Goal: Information Seeking & Learning: Learn about a topic

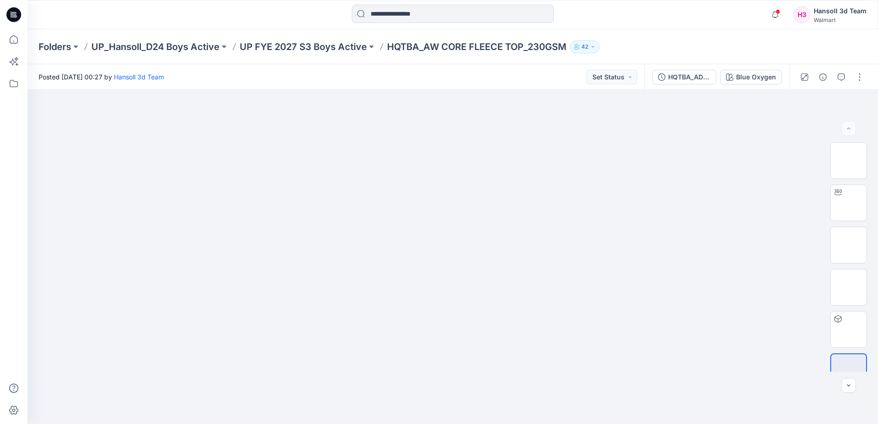
click at [342, 43] on p "UP FYE 2027 S3 Boys Active" at bounding box center [303, 46] width 127 height 13
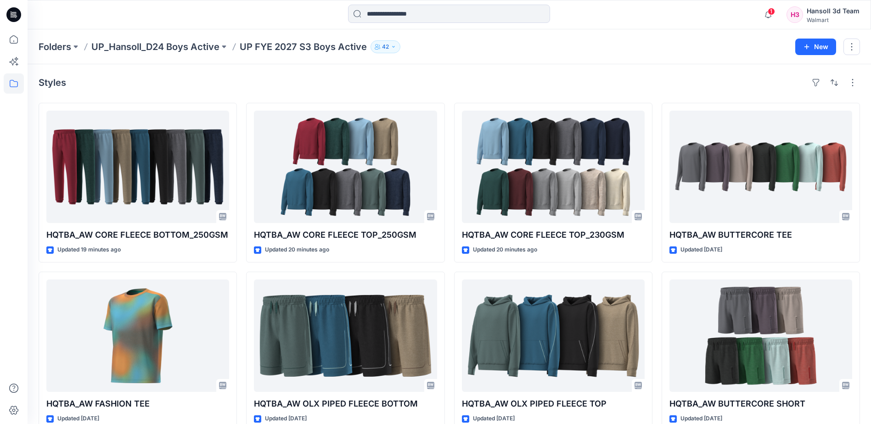
click at [353, 88] on div "Styles" at bounding box center [450, 82] width 822 height 15
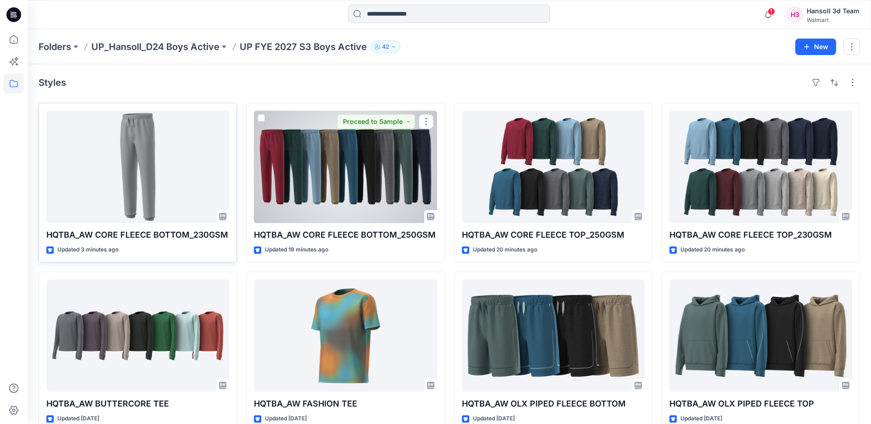
click at [149, 174] on div at bounding box center [137, 167] width 183 height 113
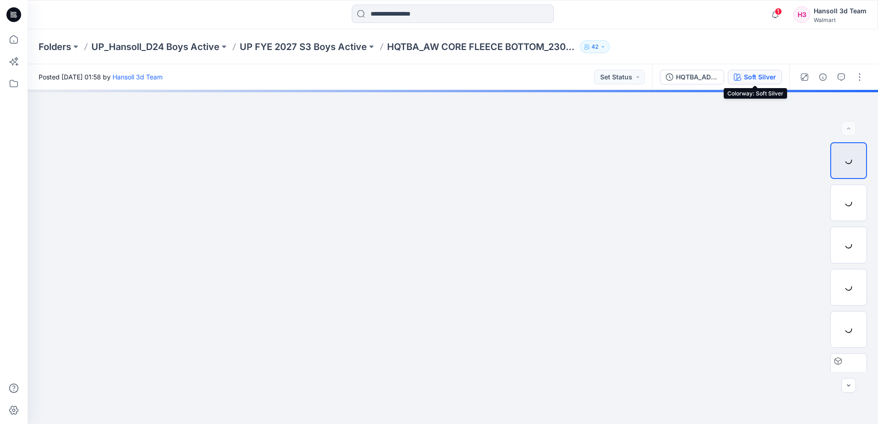
click at [771, 77] on div "Soft Silver" at bounding box center [760, 77] width 32 height 10
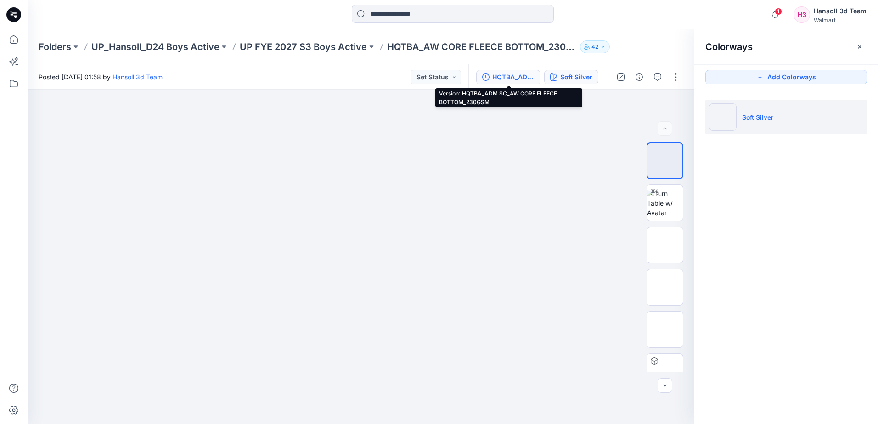
click at [528, 78] on div "HQTBA_ADM SC_AW CORE FLEECE BOTTOM_230GSM" at bounding box center [513, 77] width 42 height 10
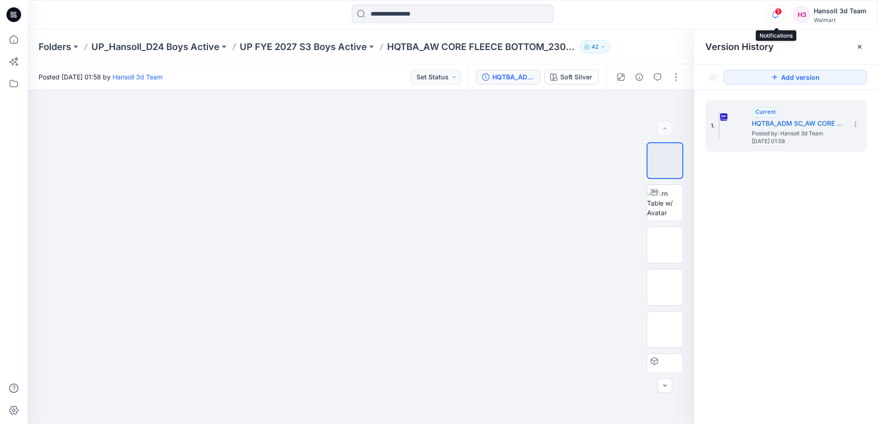
drag, startPoint x: 776, startPoint y: 15, endPoint x: 773, endPoint y: 22, distance: 7.8
click at [776, 15] on icon "button" at bounding box center [775, 15] width 17 height 18
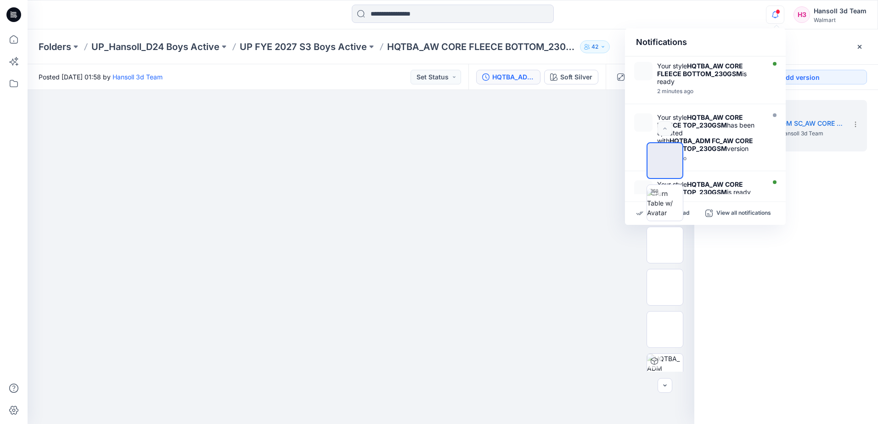
click at [774, 14] on icon "button" at bounding box center [775, 15] width 17 height 18
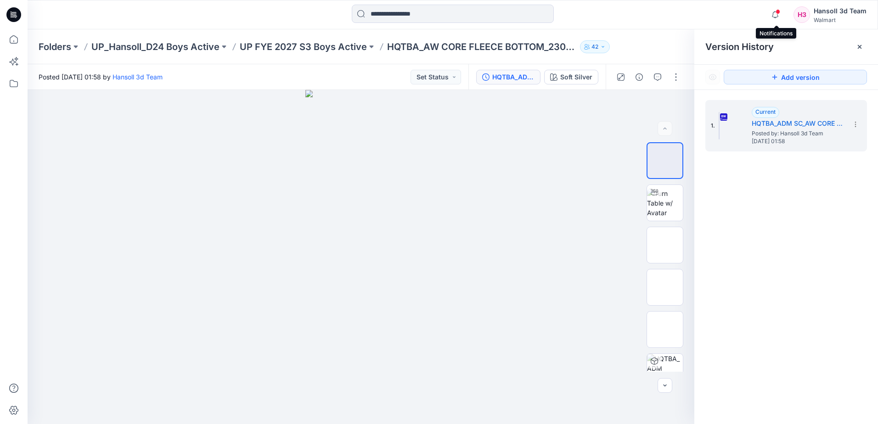
click at [779, 11] on span at bounding box center [778, 11] width 5 height 5
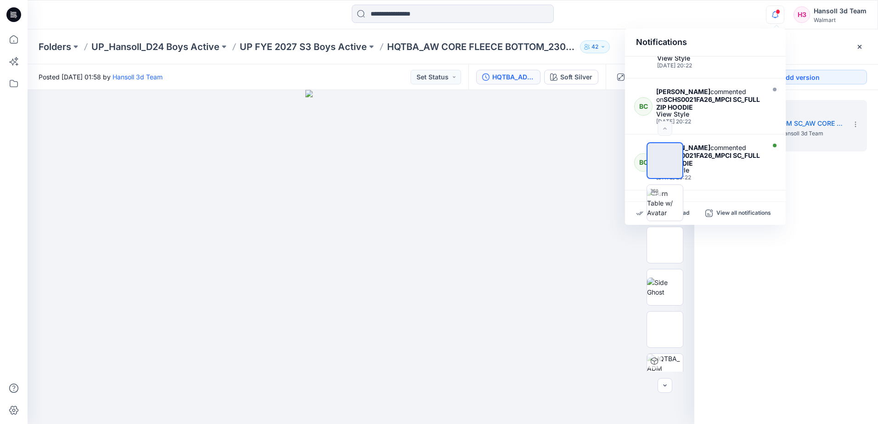
scroll to position [461, 0]
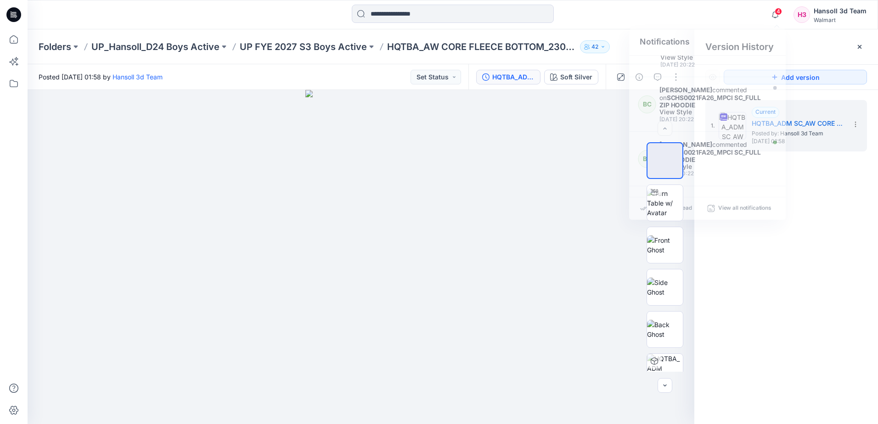
click at [836, 303] on div "1. Current HQTBA_ADM SC_AW CORE FLEECE BOTTOM_230GSM Posted by: Hansoll 3d Team…" at bounding box center [787, 264] width 184 height 348
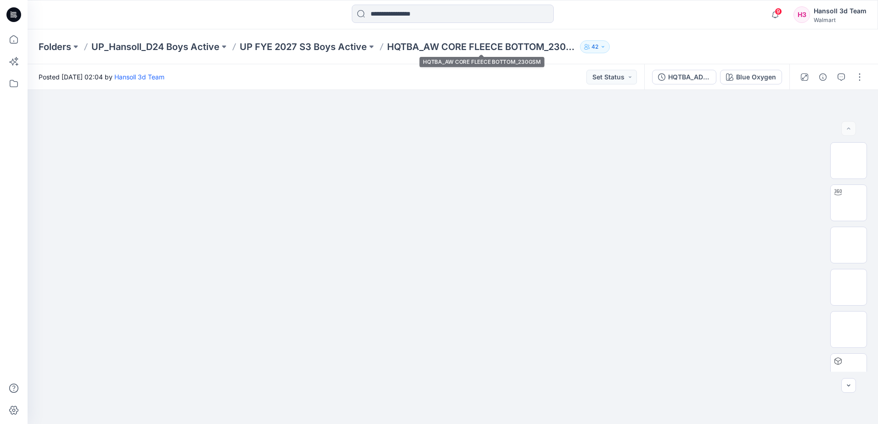
click at [328, 45] on p "UP FYE 2027 S3 Boys Active" at bounding box center [303, 46] width 127 height 13
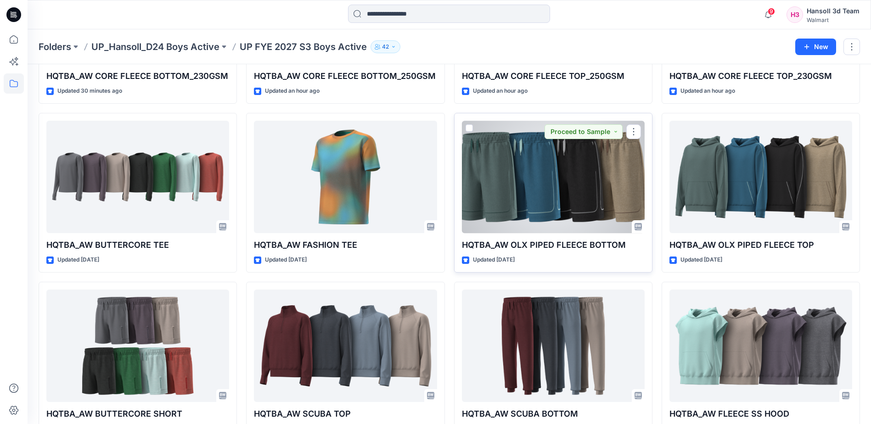
scroll to position [184, 0]
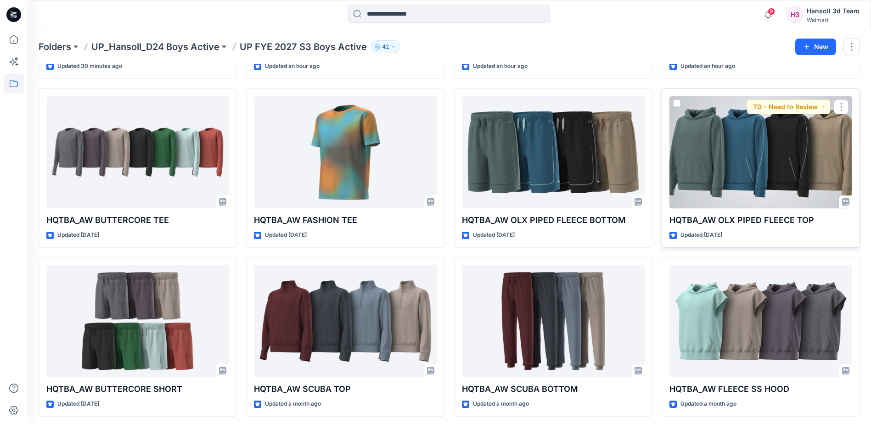
click at [769, 166] on div at bounding box center [761, 152] width 183 height 113
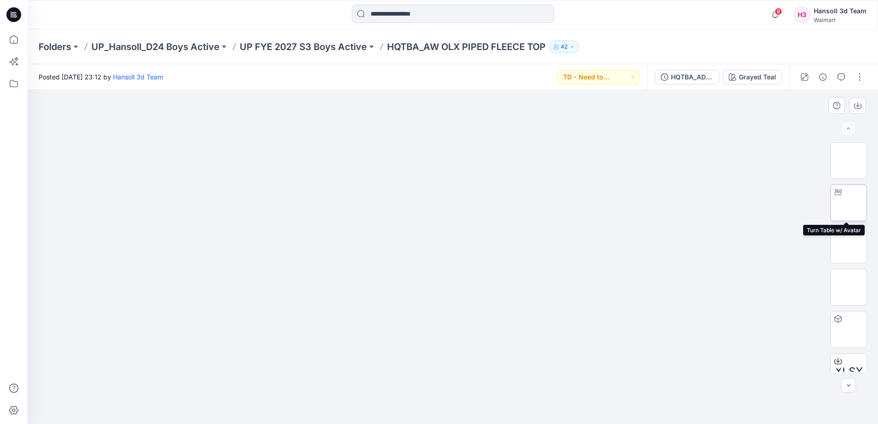
drag, startPoint x: 852, startPoint y: 212, endPoint x: 350, endPoint y: 238, distance: 502.3
click at [849, 203] on img at bounding box center [849, 203] width 0 height 0
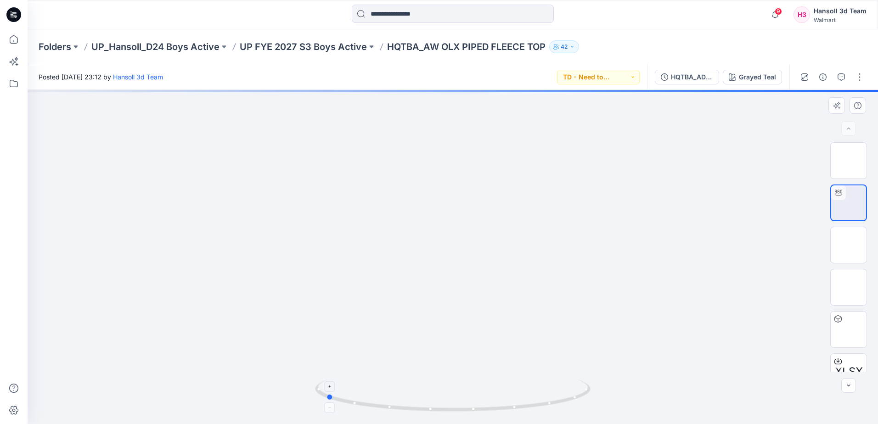
drag, startPoint x: 531, startPoint y: 407, endPoint x: 411, endPoint y: 413, distance: 120.1
click at [407, 419] on div at bounding box center [453, 257] width 851 height 334
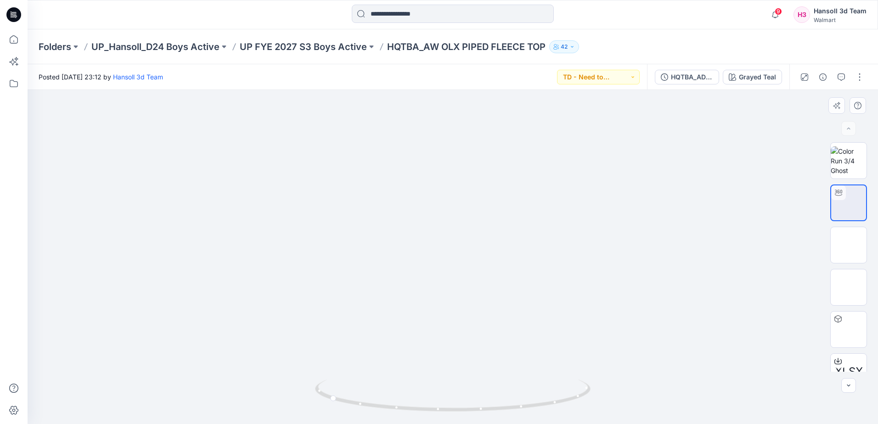
drag, startPoint x: 440, startPoint y: 162, endPoint x: 445, endPoint y: 351, distance: 188.4
drag, startPoint x: 411, startPoint y: 316, endPoint x: 380, endPoint y: 210, distance: 109.6
click at [386, 177] on img at bounding box center [436, 325] width 1597 height 1597
drag, startPoint x: 356, startPoint y: 399, endPoint x: 487, endPoint y: 390, distance: 131.2
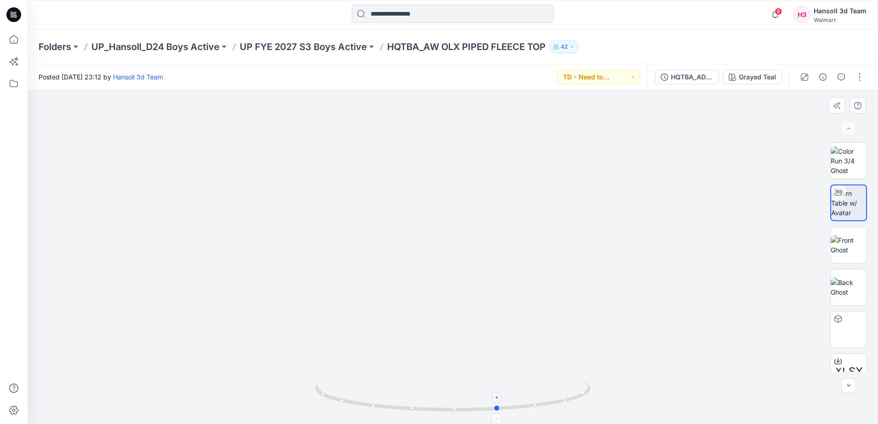
click at [524, 402] on icon at bounding box center [454, 397] width 278 height 34
drag, startPoint x: 565, startPoint y: 397, endPoint x: 408, endPoint y: 418, distance: 157.6
click at [408, 418] on div at bounding box center [453, 402] width 276 height 46
drag, startPoint x: 429, startPoint y: 407, endPoint x: 555, endPoint y: 408, distance: 126.3
click at [555, 408] on icon at bounding box center [454, 397] width 278 height 34
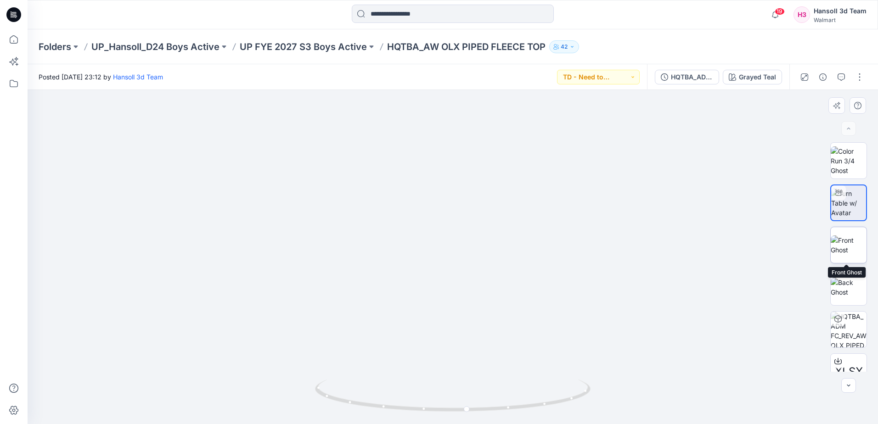
drag, startPoint x: 849, startPoint y: 239, endPoint x: 834, endPoint y: 242, distance: 14.9
click at [846, 239] on img at bounding box center [849, 245] width 36 height 19
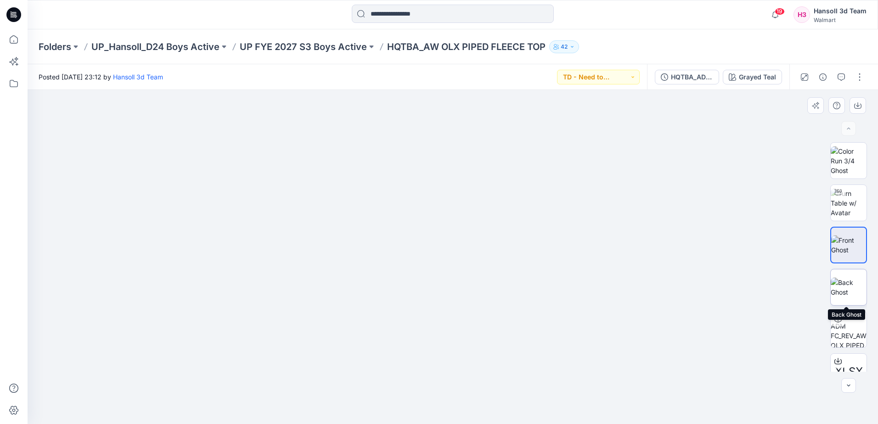
click at [844, 287] on img at bounding box center [849, 287] width 36 height 19
click at [843, 237] on img at bounding box center [849, 245] width 36 height 19
